Goal: Information Seeking & Learning: Find specific fact

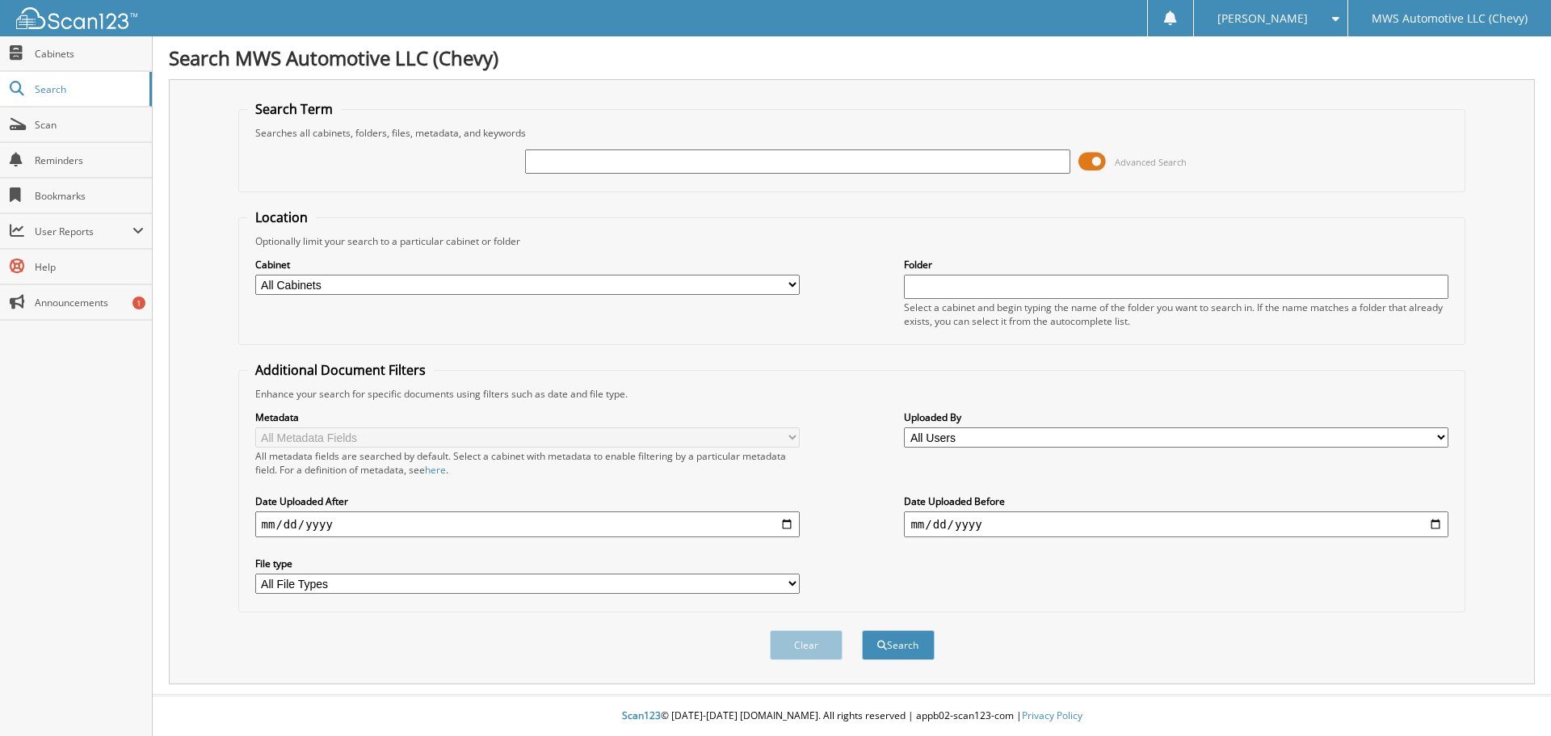
click at [585, 166] on input "text" at bounding box center [797, 161] width 545 height 24
click at [647, 157] on input "text" at bounding box center [797, 161] width 545 height 24
type input "c5336c1"
click at [862, 630] on button "Search" at bounding box center [898, 645] width 73 height 30
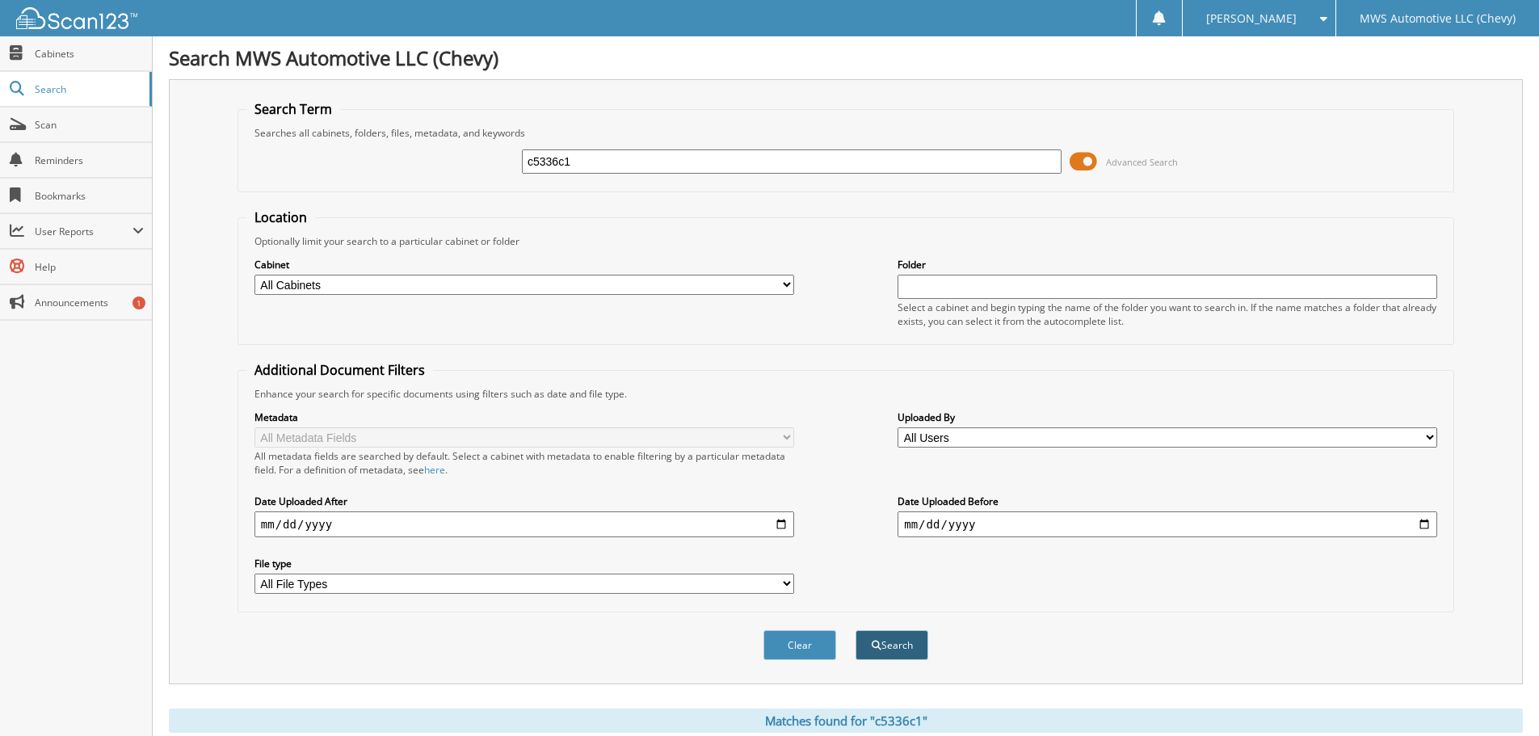
click at [901, 648] on button "Search" at bounding box center [892, 645] width 73 height 30
click at [48, 85] on span "Search" at bounding box center [88, 89] width 107 height 14
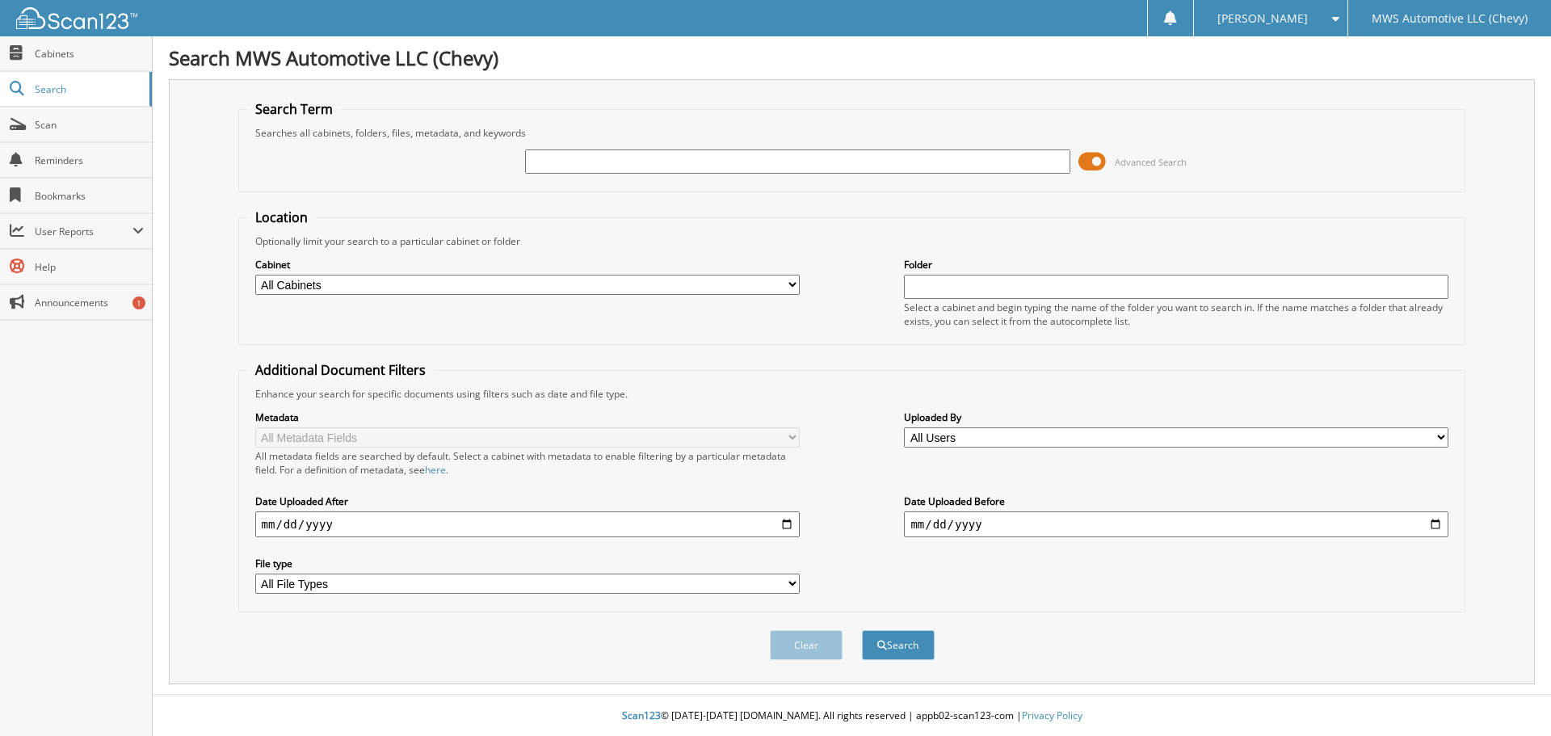
click at [577, 167] on input "text" at bounding box center [797, 161] width 545 height 24
type input "c5336c1"
click at [862, 630] on button "Search" at bounding box center [898, 645] width 73 height 30
